Goal: Task Accomplishment & Management: Use online tool/utility

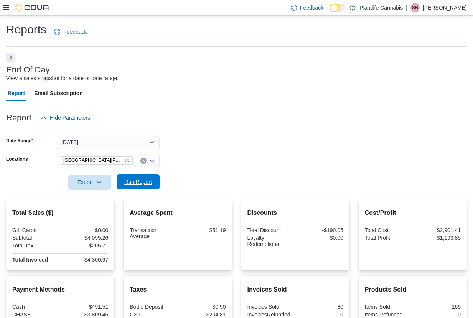
scroll to position [111, 0]
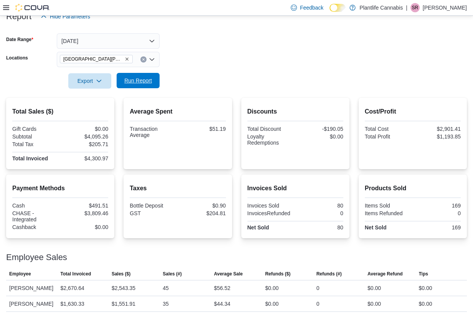
click at [151, 77] on span "Run Report" at bounding box center [138, 81] width 28 height 8
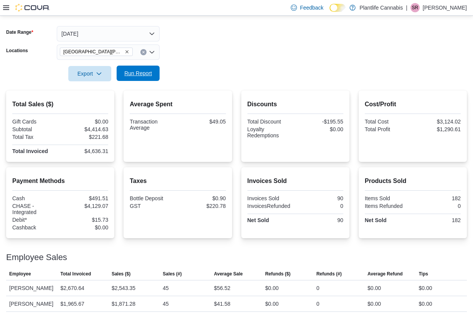
click at [141, 66] on span "Run Report" at bounding box center [138, 73] width 34 height 15
click at [144, 69] on span "Run Report" at bounding box center [138, 73] width 34 height 15
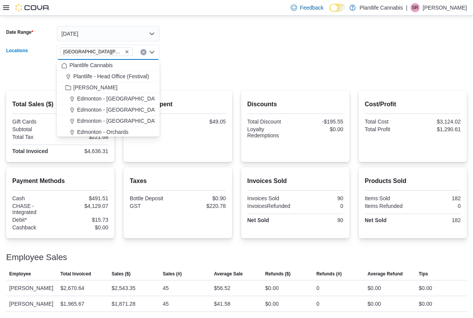
click at [136, 48] on input "Locations" at bounding box center [136, 52] width 1 height 9
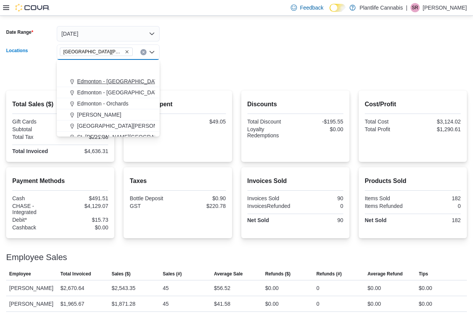
scroll to position [63, 0]
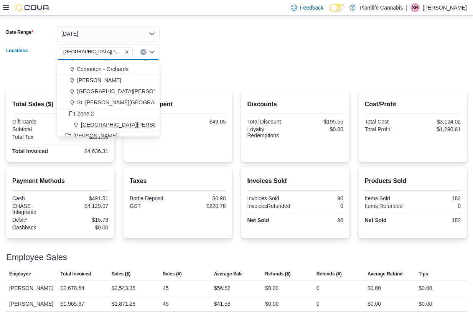
click at [132, 121] on span "[GEOGRAPHIC_DATA][PERSON_NAME][GEOGRAPHIC_DATA]" at bounding box center [159, 125] width 156 height 8
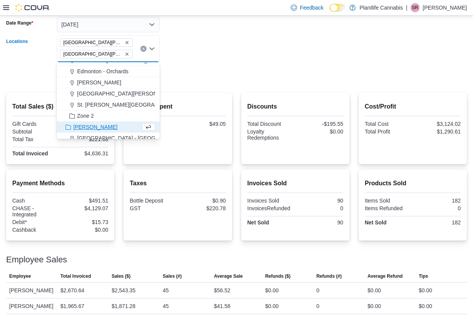
click at [242, 45] on form "Date Range Today Locations Fort McMurray - Eagle Ridge Fort McMurray - Stoney C…" at bounding box center [236, 46] width 461 height 76
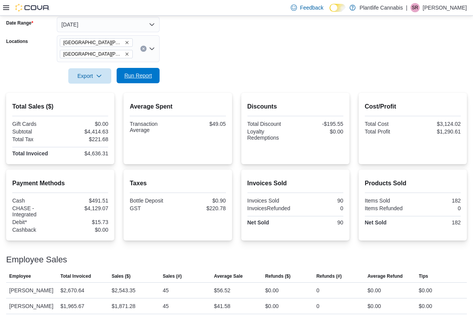
click at [125, 73] on span "Run Report" at bounding box center [138, 76] width 28 height 8
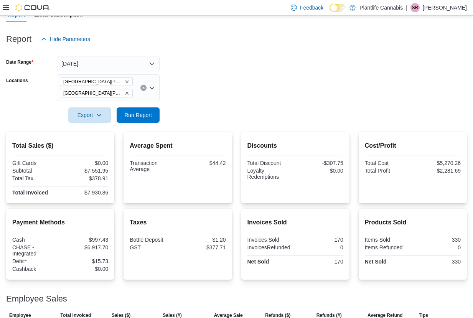
scroll to position [72, 0]
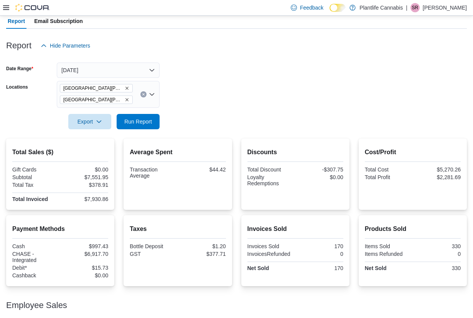
click at [127, 101] on icon "Remove Fort McMurray - Stoney Creek from selection in this group" at bounding box center [127, 99] width 5 height 5
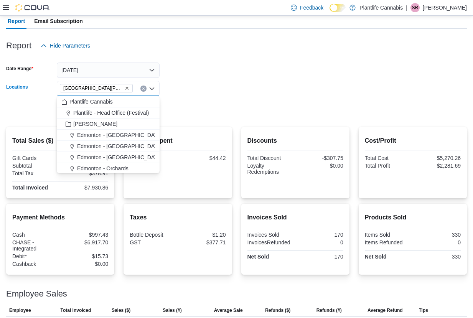
click at [258, 108] on form "Date Range Today Locations Fort McMurray - Eagle Ridge Combo box. Selected. For…" at bounding box center [236, 85] width 461 height 64
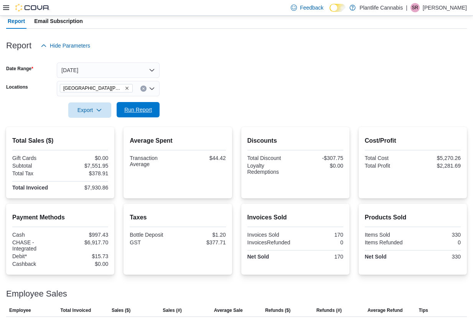
click at [156, 107] on button "Run Report" at bounding box center [138, 109] width 43 height 15
click at [120, 105] on button "Run Report" at bounding box center [138, 109] width 43 height 15
click at [137, 90] on div "[GEOGRAPHIC_DATA][PERSON_NAME] - [GEOGRAPHIC_DATA]" at bounding box center [108, 88] width 103 height 15
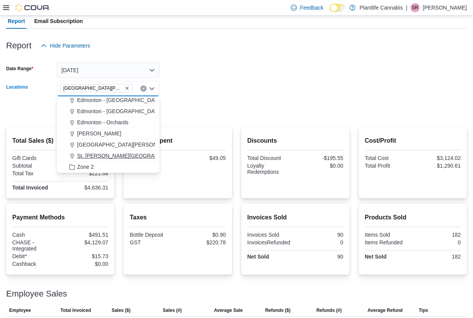
scroll to position [58, 0]
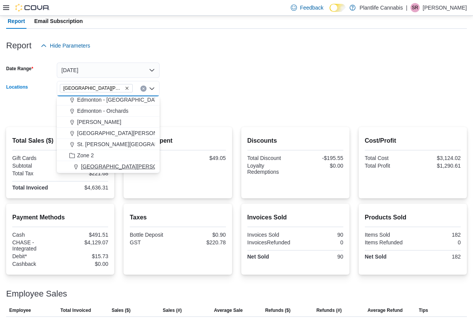
click at [143, 162] on button "[GEOGRAPHIC_DATA][PERSON_NAME][GEOGRAPHIC_DATA]" at bounding box center [108, 166] width 103 height 11
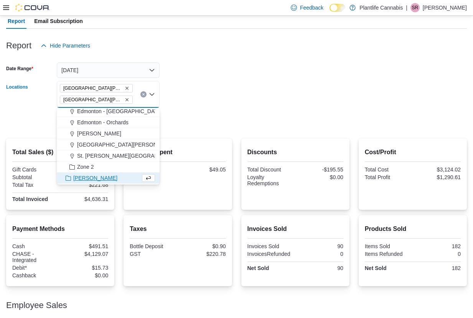
click at [191, 131] on div at bounding box center [236, 133] width 461 height 9
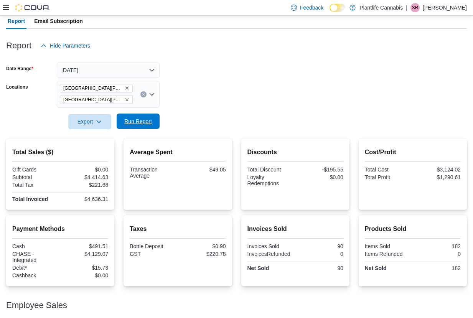
click at [155, 125] on button "Run Report" at bounding box center [138, 121] width 43 height 15
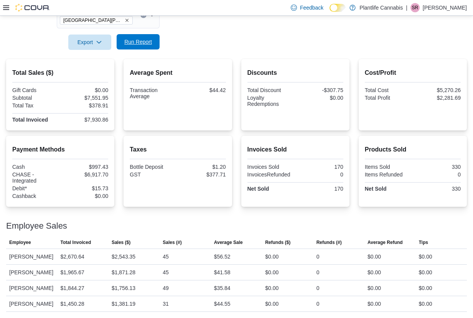
scroll to position [161, 0]
click at [148, 37] on span "Run Report" at bounding box center [138, 41] width 34 height 15
click at [138, 37] on span "Run Report" at bounding box center [138, 41] width 34 height 15
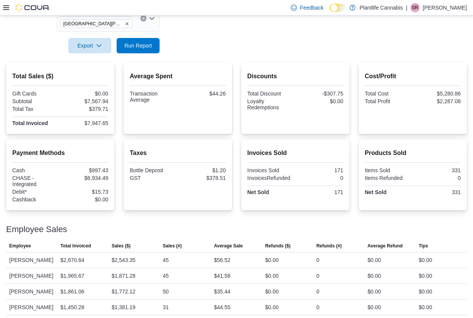
scroll to position [147, 0]
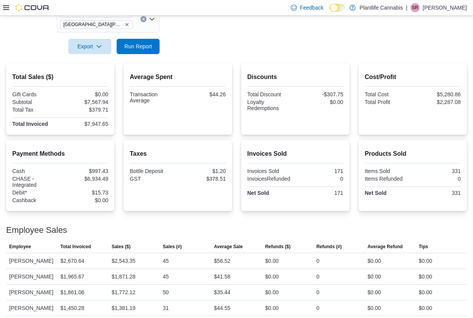
click at [127, 23] on icon "Remove Fort McMurray - Stoney Creek from selection in this group" at bounding box center [127, 24] width 5 height 5
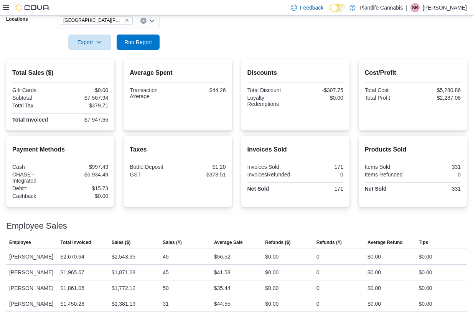
click at [223, 50] on div at bounding box center [236, 54] width 461 height 9
click at [150, 42] on span "Run Report" at bounding box center [138, 41] width 34 height 15
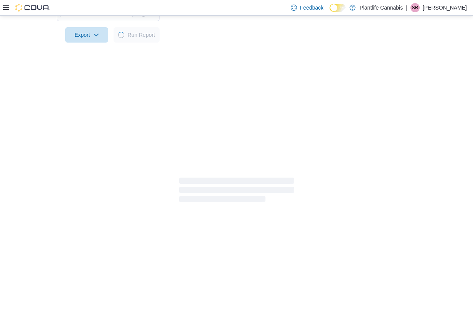
scroll to position [118, 0]
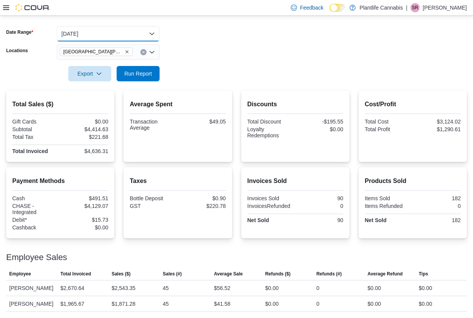
click at [106, 26] on button "[DATE]" at bounding box center [108, 33] width 103 height 15
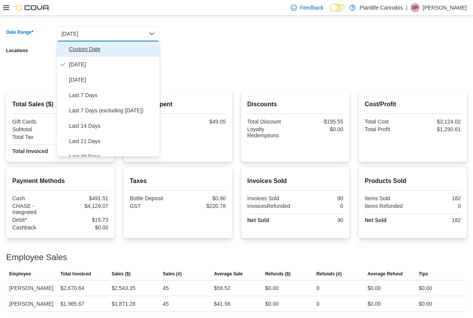
click at [81, 45] on span "Custom Date" at bounding box center [112, 49] width 87 height 9
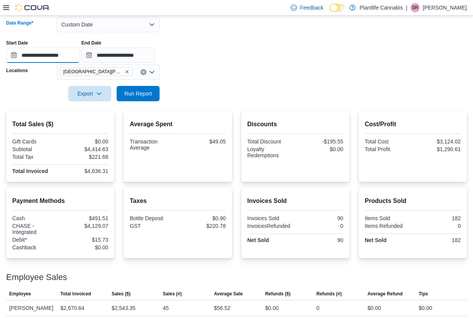
click at [52, 51] on input "**********" at bounding box center [43, 55] width 74 height 15
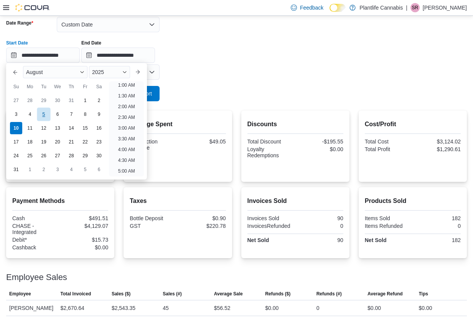
click at [41, 112] on div "5" at bounding box center [43, 114] width 13 height 13
type input "**********"
click at [272, 96] on form "**********" at bounding box center [236, 55] width 461 height 94
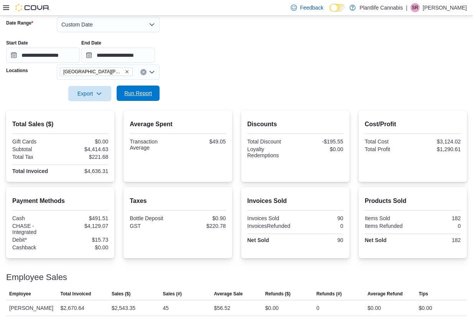
click at [154, 95] on span "Run Report" at bounding box center [138, 93] width 34 height 15
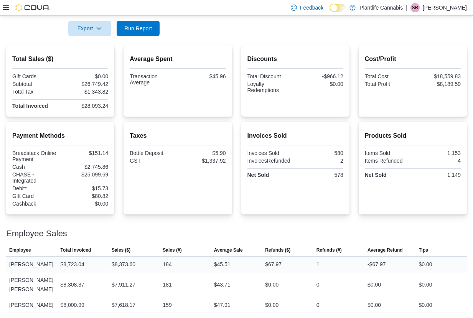
scroll to position [183, 0]
drag, startPoint x: 129, startPoint y: 27, endPoint x: 167, endPoint y: 35, distance: 38.1
click at [130, 28] on span "Run Report" at bounding box center [138, 29] width 28 height 8
click at [158, 33] on button "Run Report" at bounding box center [138, 28] width 43 height 15
click at [133, 31] on span "Run Report" at bounding box center [138, 29] width 28 height 8
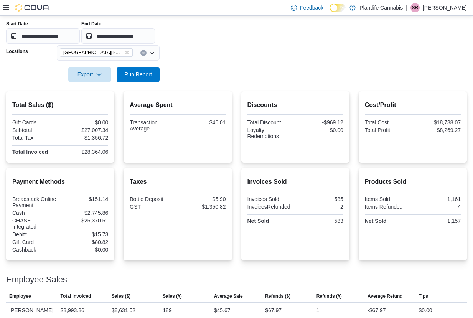
scroll to position [136, 0]
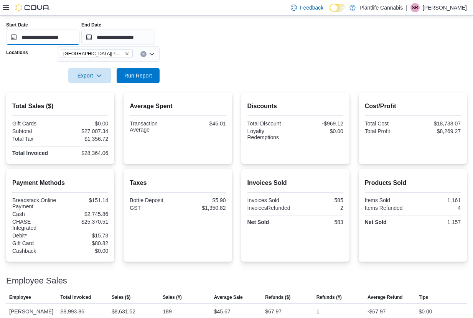
click at [71, 33] on input "**********" at bounding box center [43, 37] width 74 height 15
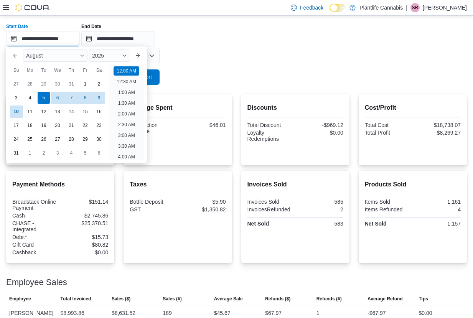
scroll to position [24, 0]
click at [228, 67] on div at bounding box center [236, 66] width 461 height 6
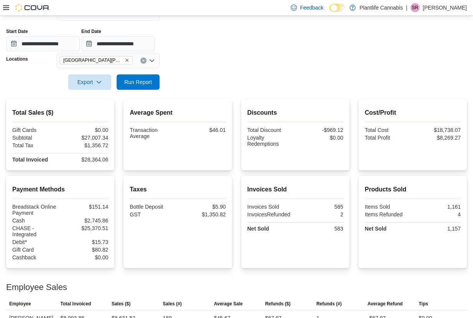
scroll to position [125, 0]
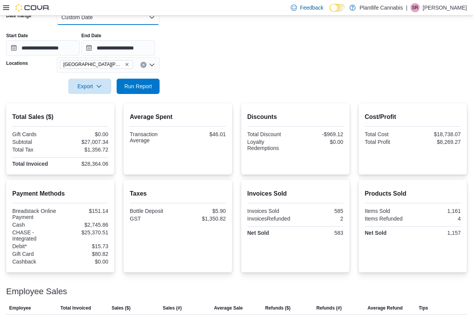
click at [117, 23] on button "Custom Date" at bounding box center [108, 17] width 103 height 15
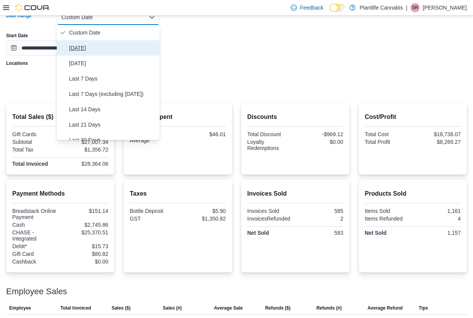
click at [96, 48] on span "[DATE]" at bounding box center [112, 47] width 87 height 9
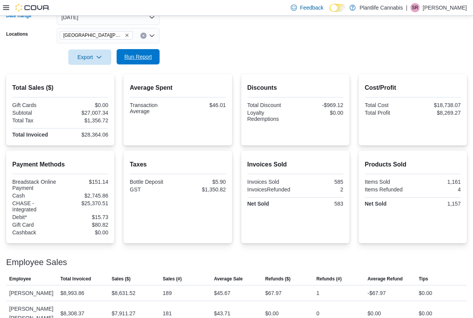
click at [139, 56] on span "Run Report" at bounding box center [138, 57] width 28 height 8
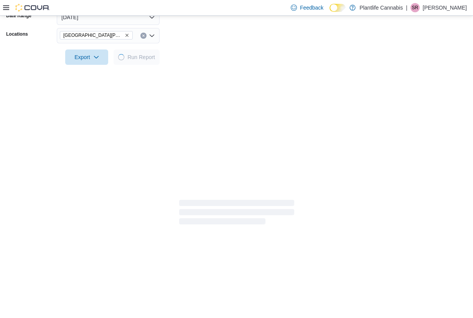
scroll to position [118, 0]
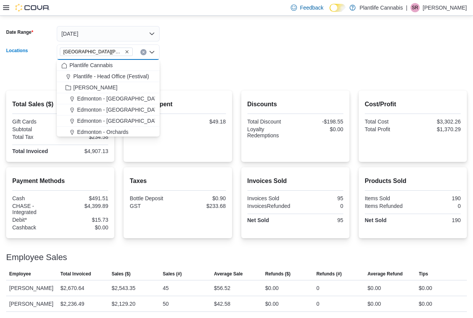
click at [136, 48] on input "Locations" at bounding box center [136, 52] width 1 height 9
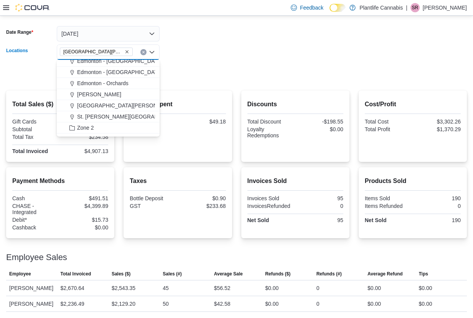
scroll to position [62, 0]
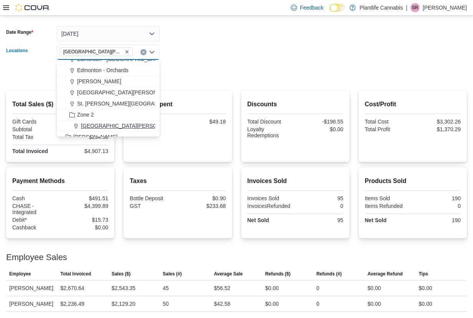
click at [131, 122] on span "[GEOGRAPHIC_DATA][PERSON_NAME][GEOGRAPHIC_DATA]" at bounding box center [159, 126] width 156 height 8
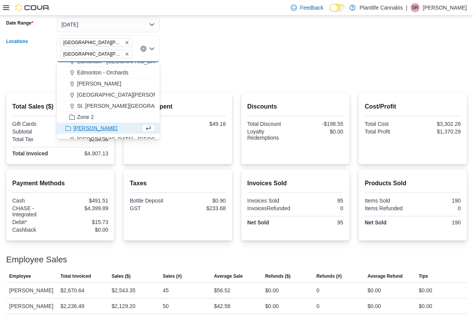
click at [227, 48] on form "Date Range Today Locations Fort McMurray - Eagle Ridge Fort McMurray - Stoney C…" at bounding box center [236, 46] width 461 height 76
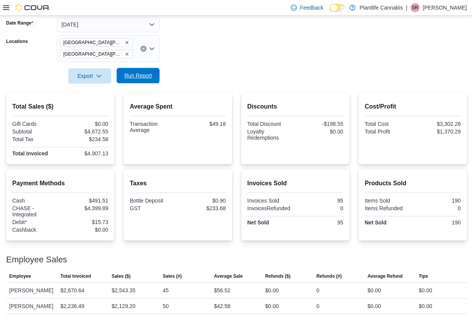
click at [145, 71] on span "Run Report" at bounding box center [138, 75] width 34 height 15
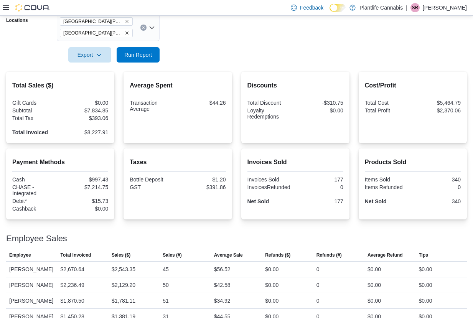
scroll to position [161, 0]
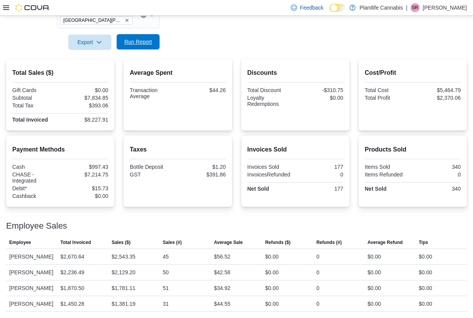
click at [142, 38] on span "Run Report" at bounding box center [138, 41] width 34 height 15
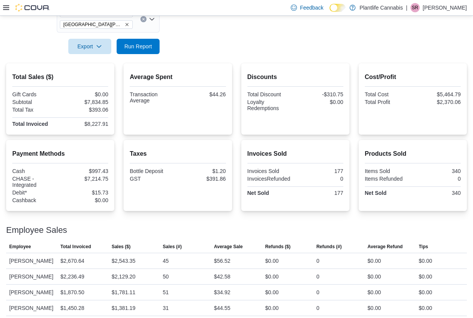
scroll to position [138, 0]
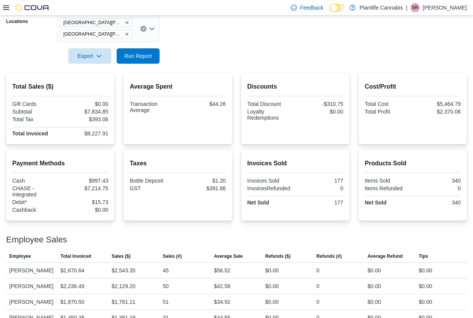
click at [128, 33] on icon "Remove Fort McMurray - Stoney Creek from selection in this group" at bounding box center [127, 34] width 5 height 5
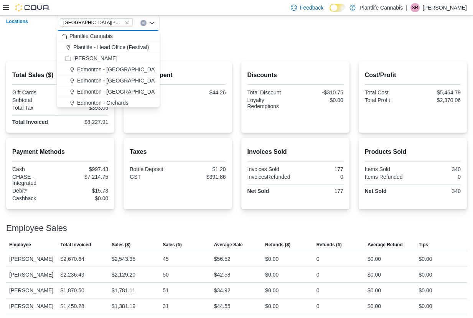
click at [188, 53] on div at bounding box center [236, 56] width 461 height 9
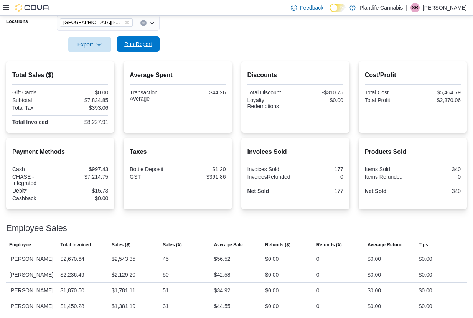
click at [146, 47] on span "Run Report" at bounding box center [138, 44] width 28 height 8
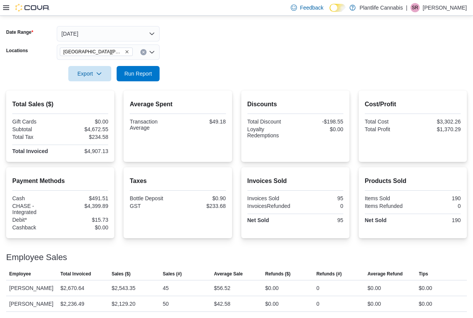
scroll to position [118, 0]
click at [137, 66] on span "Run Report" at bounding box center [138, 73] width 34 height 15
click at [101, 217] on div "$15.73" at bounding box center [85, 220] width 46 height 6
click at [157, 66] on button "Run Report" at bounding box center [138, 73] width 43 height 15
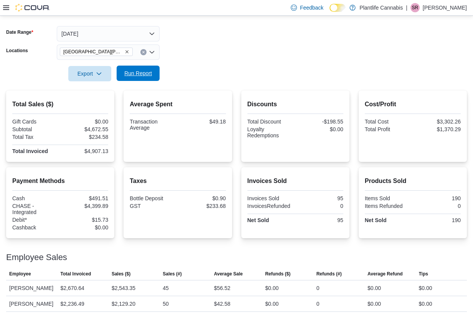
click at [134, 66] on span "Run Report" at bounding box center [138, 73] width 34 height 15
click at [140, 69] on span "Run Report" at bounding box center [138, 73] width 28 height 8
click at [127, 69] on span "Run Report" at bounding box center [138, 73] width 28 height 8
click at [139, 46] on div "[GEOGRAPHIC_DATA][PERSON_NAME] - [GEOGRAPHIC_DATA]" at bounding box center [108, 52] width 103 height 15
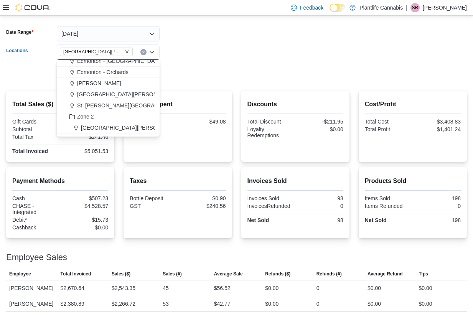
scroll to position [61, 0]
click at [134, 123] on span "[GEOGRAPHIC_DATA][PERSON_NAME][GEOGRAPHIC_DATA]" at bounding box center [159, 127] width 156 height 8
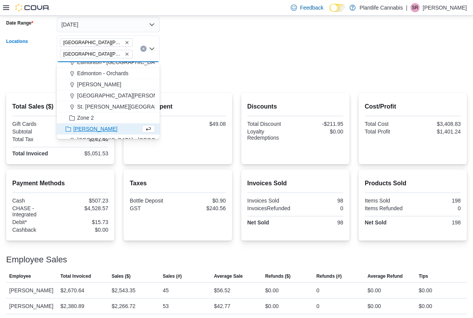
click at [237, 38] on form "Date Range Today Locations Fort McMurray - Eagle Ridge Fort McMurray - Stoney C…" at bounding box center [236, 46] width 461 height 76
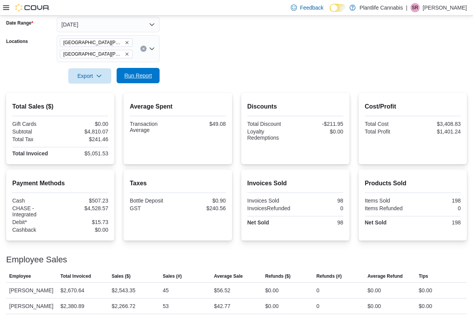
click at [135, 77] on span "Run Report" at bounding box center [138, 76] width 28 height 8
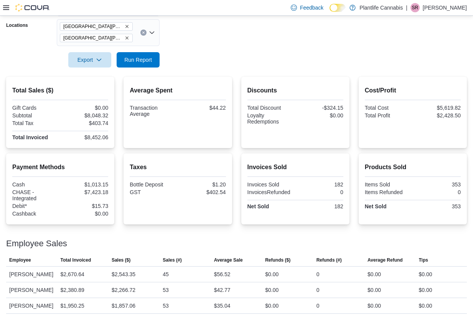
scroll to position [91, 0]
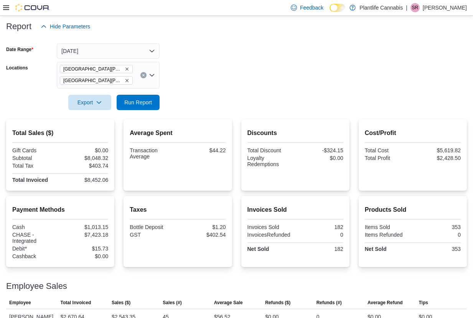
click at [126, 82] on icon "Remove Fort McMurray - Stoney Creek from selection in this group" at bounding box center [127, 80] width 5 height 5
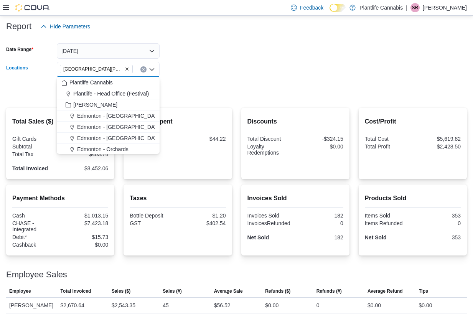
click at [183, 88] on form "Date Range Today Locations Fort McMurray - Eagle Ridge Combo box. Selected. For…" at bounding box center [236, 66] width 461 height 64
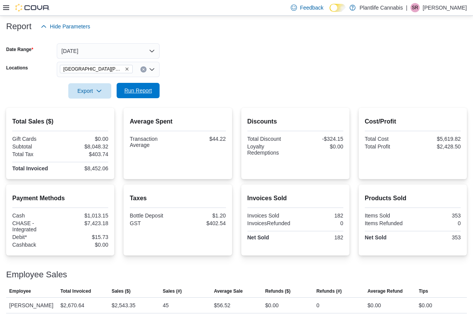
click at [147, 91] on span "Run Report" at bounding box center [138, 91] width 28 height 8
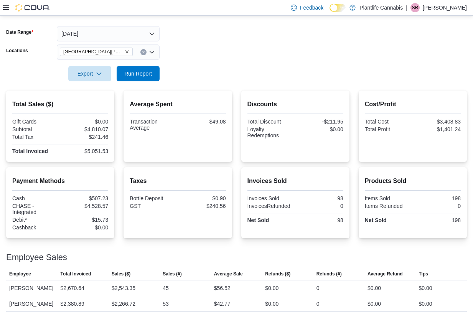
scroll to position [118, 0]
click at [125, 69] on span "Run Report" at bounding box center [138, 73] width 28 height 8
click at [149, 72] on div "Export Run Report" at bounding box center [83, 73] width 154 height 15
click at [159, 66] on button "Run Report" at bounding box center [138, 73] width 43 height 15
click at [143, 66] on span "Run Report" at bounding box center [138, 73] width 34 height 15
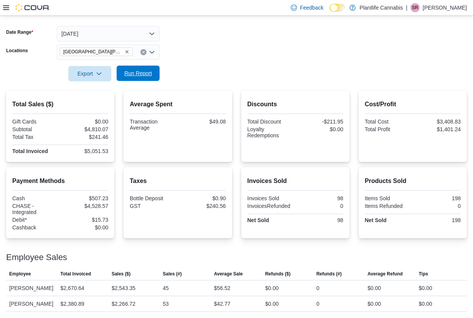
click at [137, 69] on span "Run Report" at bounding box center [138, 73] width 28 height 8
click at [150, 69] on span "Run Report" at bounding box center [138, 73] width 28 height 8
click at [135, 72] on div "Export Run Report" at bounding box center [83, 73] width 154 height 15
click at [147, 69] on span "Run Report" at bounding box center [138, 73] width 34 height 15
click at [138, 69] on span "Run Report" at bounding box center [138, 73] width 28 height 8
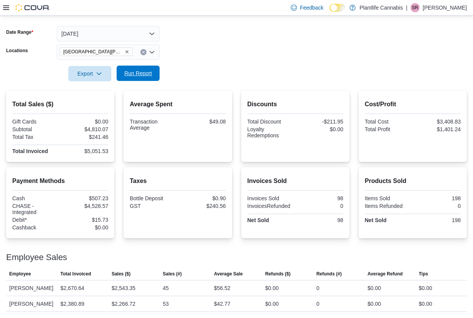
click at [153, 66] on span "Run Report" at bounding box center [138, 73] width 34 height 15
click at [99, 148] on div "$5,051.53" at bounding box center [85, 151] width 46 height 6
copy div "5,051.53"
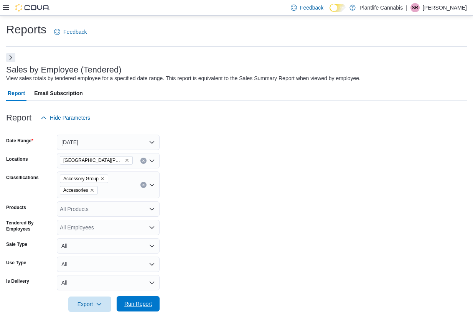
scroll to position [102, 0]
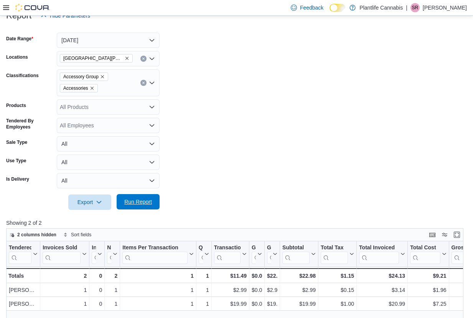
click at [139, 199] on span "Run Report" at bounding box center [138, 202] width 28 height 8
click at [113, 79] on div "Accessory Group Accessories" at bounding box center [108, 82] width 103 height 27
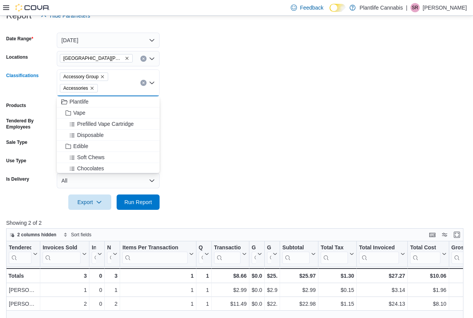
click at [135, 61] on div "[GEOGRAPHIC_DATA][PERSON_NAME] - [GEOGRAPHIC_DATA]" at bounding box center [108, 58] width 103 height 15
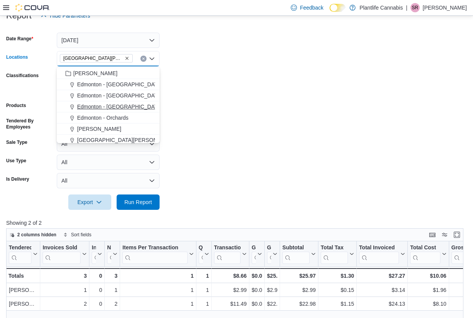
scroll to position [67, 0]
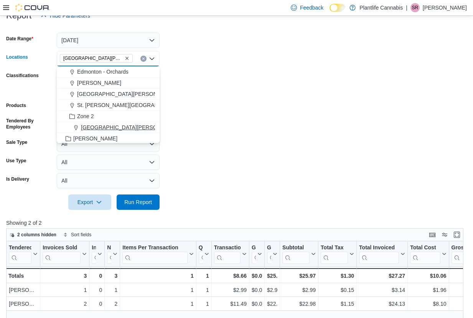
click at [138, 127] on span "[GEOGRAPHIC_DATA][PERSON_NAME][GEOGRAPHIC_DATA]" at bounding box center [159, 128] width 156 height 8
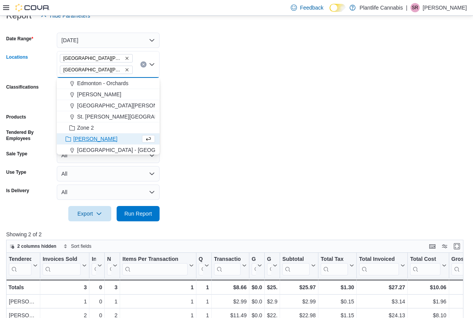
click at [164, 213] on form "Date Range [DATE] Locations [GEOGRAPHIC_DATA][PERSON_NAME] - [GEOGRAPHIC_DATA] …" at bounding box center [236, 122] width 461 height 198
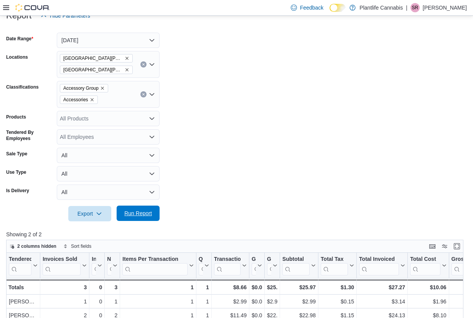
click at [158, 213] on button "Run Report" at bounding box center [138, 213] width 43 height 15
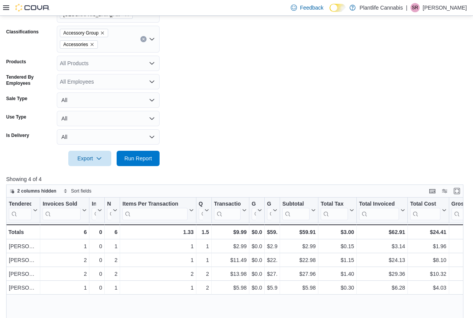
scroll to position [111, 0]
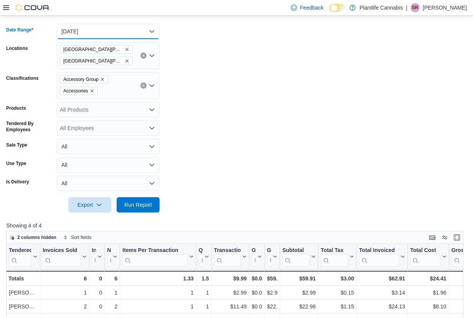
click at [130, 36] on button "[DATE]" at bounding box center [108, 31] width 103 height 15
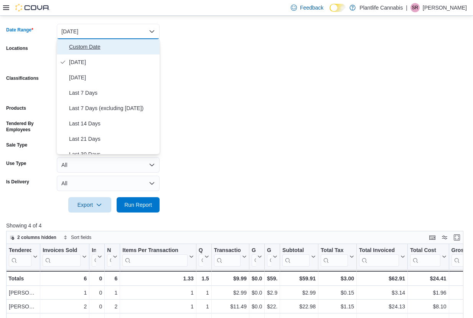
click at [81, 50] on span "Custom Date" at bounding box center [112, 46] width 87 height 9
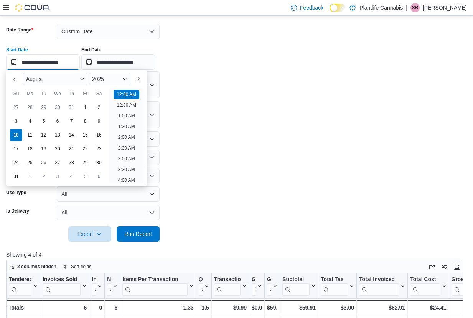
click at [73, 63] on input "**********" at bounding box center [43, 61] width 74 height 15
click at [47, 120] on div "5" at bounding box center [43, 121] width 13 height 13
type input "**********"
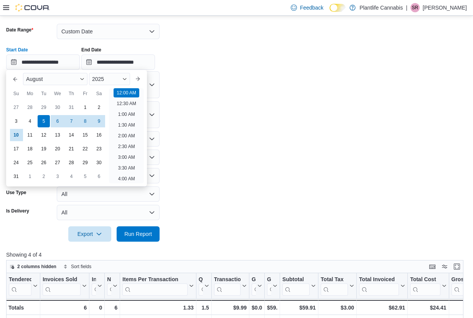
click at [269, 135] on form "**********" at bounding box center [236, 128] width 461 height 227
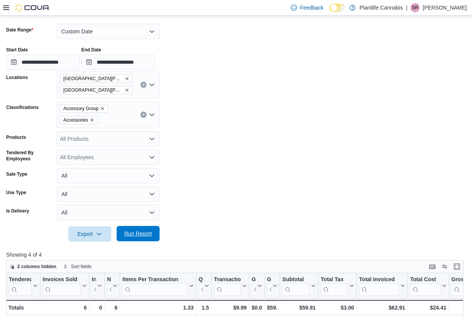
click at [148, 238] on span "Run Report" at bounding box center [138, 233] width 34 height 15
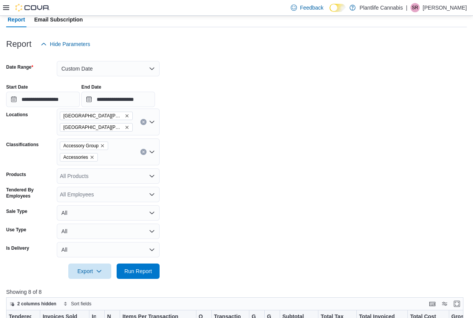
scroll to position [73, 0]
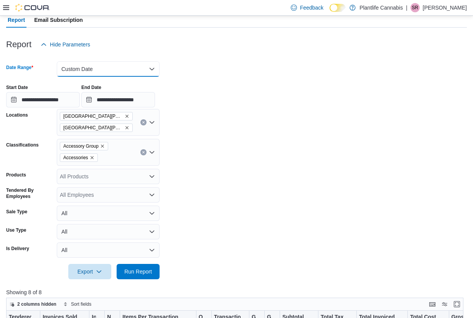
click at [96, 70] on button "Custom Date" at bounding box center [108, 68] width 103 height 15
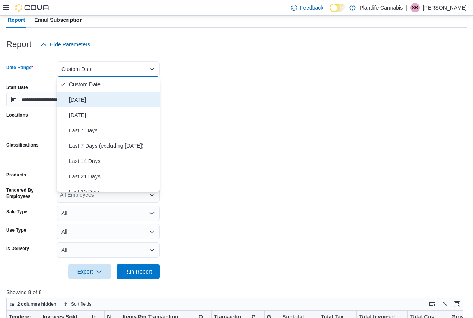
click at [80, 94] on button "[DATE]" at bounding box center [108, 99] width 103 height 15
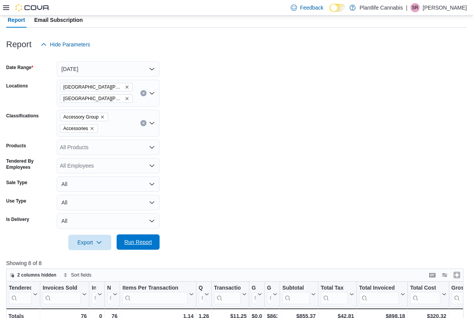
click at [144, 239] on span "Run Report" at bounding box center [138, 241] width 34 height 15
click at [125, 99] on icon "Remove Fort McMurray - Stoney Creek from selection in this group" at bounding box center [127, 98] width 5 height 5
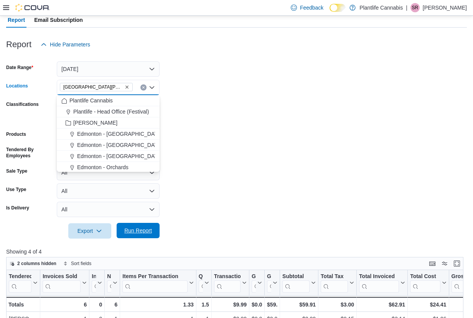
click at [146, 229] on span "Run Report" at bounding box center [138, 231] width 28 height 8
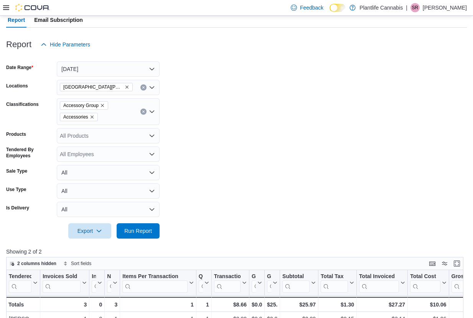
scroll to position [131, 0]
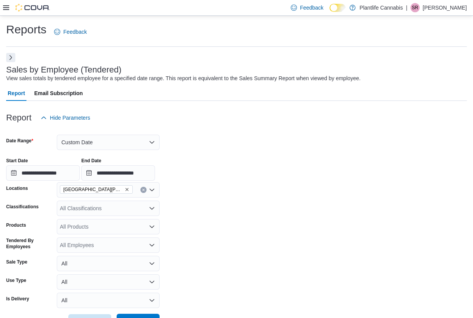
scroll to position [104, 0]
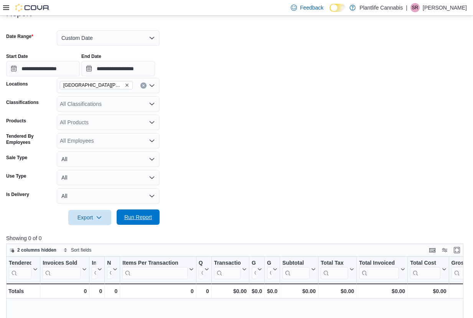
click at [140, 214] on span "Run Report" at bounding box center [138, 217] width 28 height 8
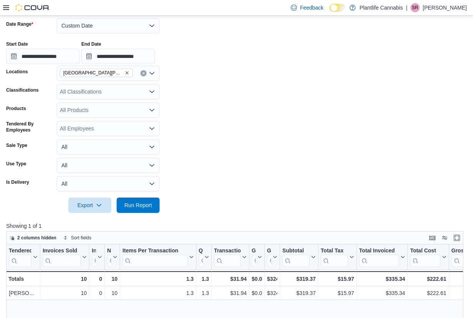
scroll to position [116, 0]
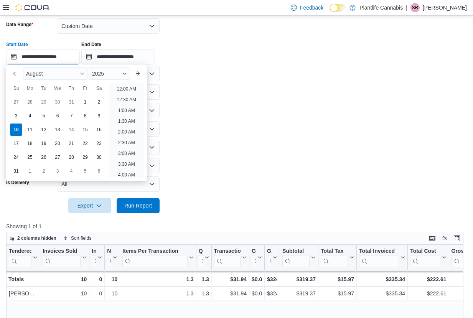
click at [71, 57] on input "**********" at bounding box center [43, 56] width 74 height 15
click at [126, 114] on li "9:00 PM" at bounding box center [126, 118] width 23 height 9
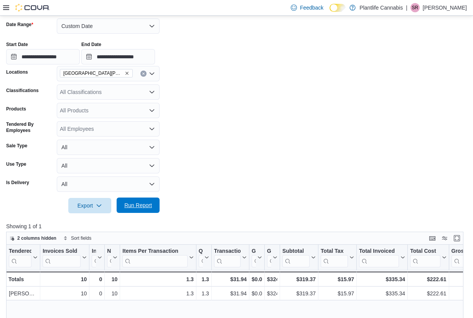
click at [148, 213] on span "Run Report" at bounding box center [138, 205] width 34 height 15
click at [80, 56] on input "**********" at bounding box center [43, 56] width 74 height 15
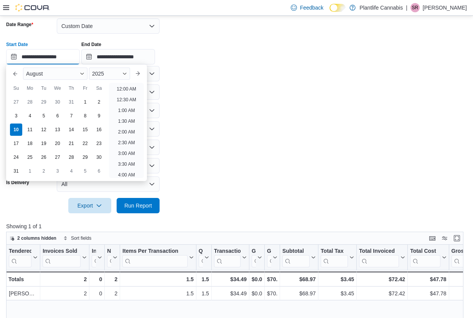
scroll to position [422, 0]
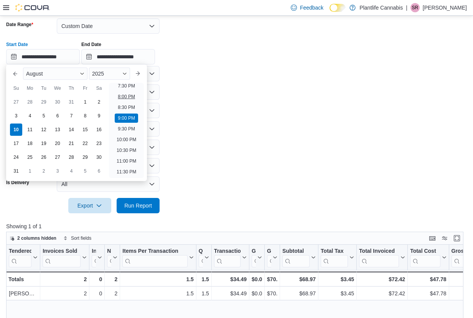
click at [132, 94] on li "8:00 PM" at bounding box center [126, 96] width 23 height 9
type input "**********"
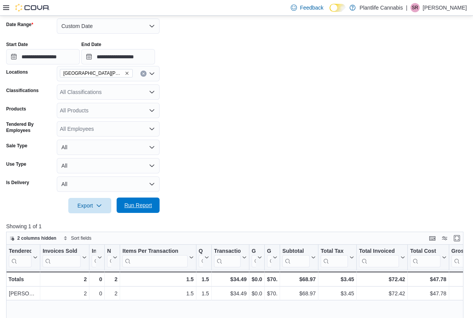
click at [155, 204] on button "Run Report" at bounding box center [138, 205] width 43 height 15
click at [143, 203] on span "Run Report" at bounding box center [138, 205] width 28 height 8
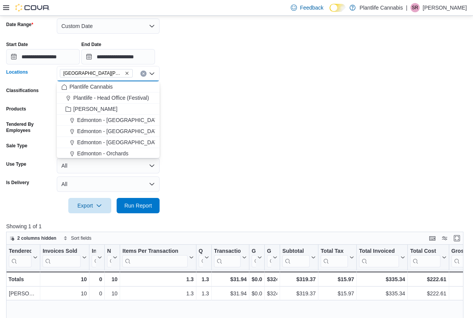
click at [136, 73] on input "Locations" at bounding box center [136, 73] width 1 height 9
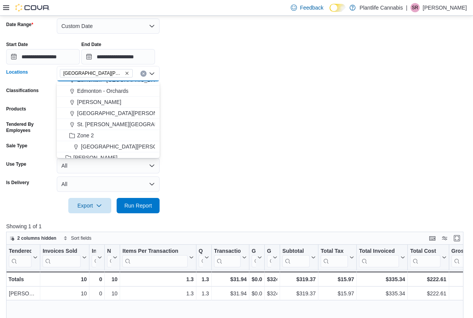
scroll to position [67, 0]
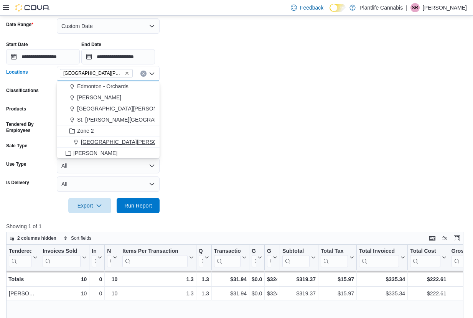
click at [132, 143] on span "[GEOGRAPHIC_DATA][PERSON_NAME][GEOGRAPHIC_DATA]" at bounding box center [159, 142] width 156 height 8
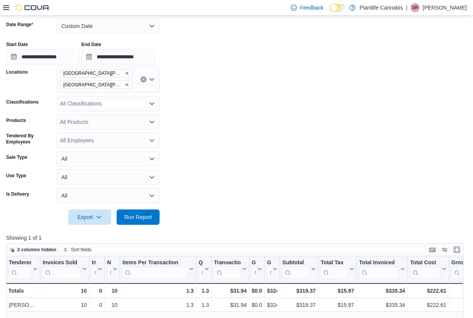
click at [233, 175] on form "**********" at bounding box center [236, 117] width 461 height 216
click at [150, 210] on div "Export Run Report" at bounding box center [83, 217] width 154 height 15
click at [149, 216] on span "Run Report" at bounding box center [138, 217] width 28 height 8
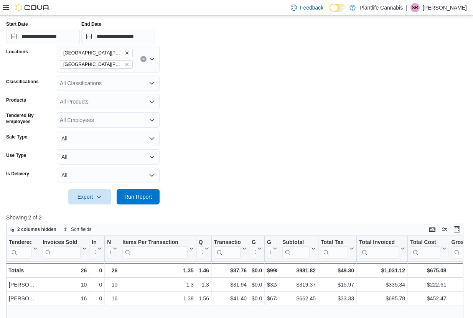
scroll to position [135, 0]
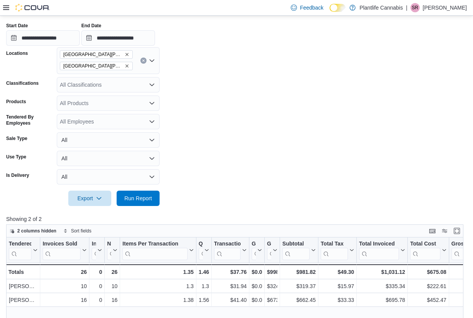
click at [127, 66] on icon "Remove Fort McMurray - Stoney Creek from selection in this group" at bounding box center [127, 66] width 5 height 5
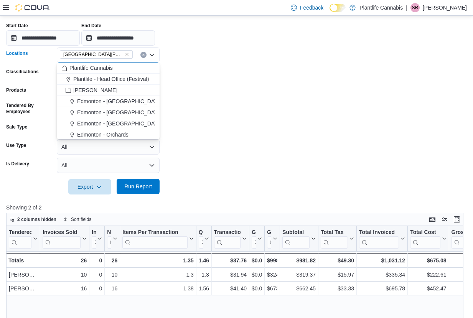
click at [149, 188] on span "Run Report" at bounding box center [138, 187] width 28 height 8
